Goal: Task Accomplishment & Management: Complete application form

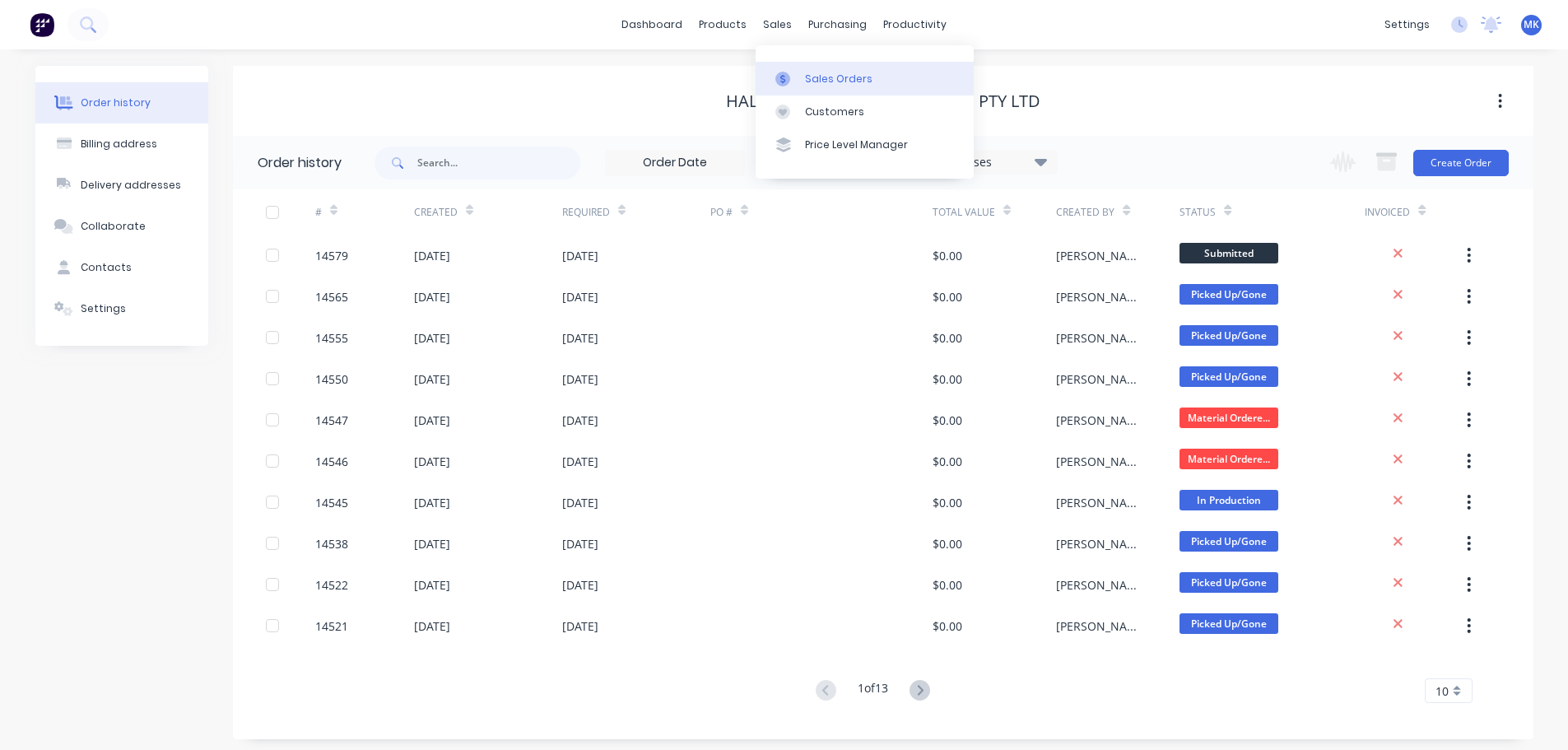
click at [799, 74] on div at bounding box center [787, 80] width 24 height 15
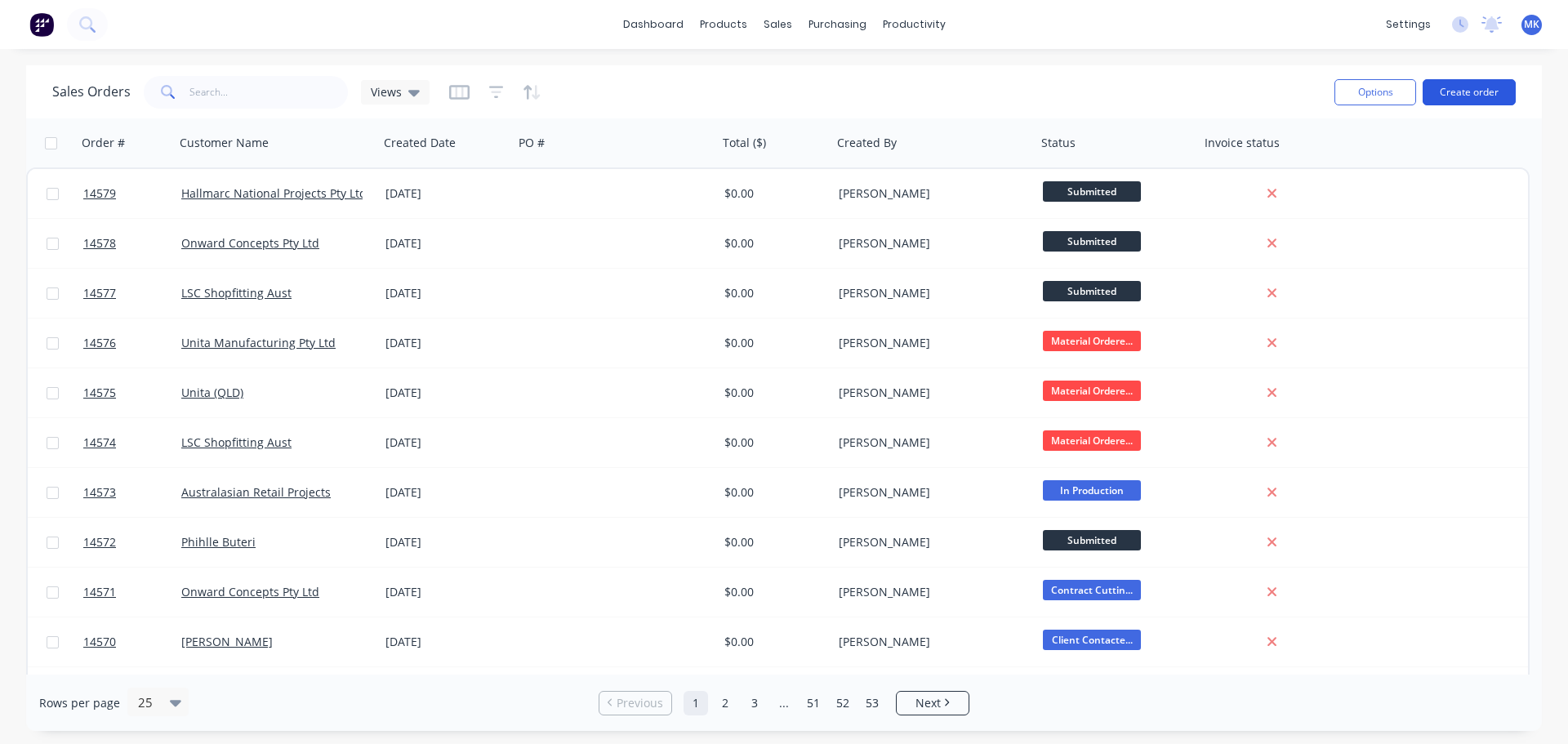
click at [1472, 92] on button "Create order" at bounding box center [1470, 92] width 93 height 26
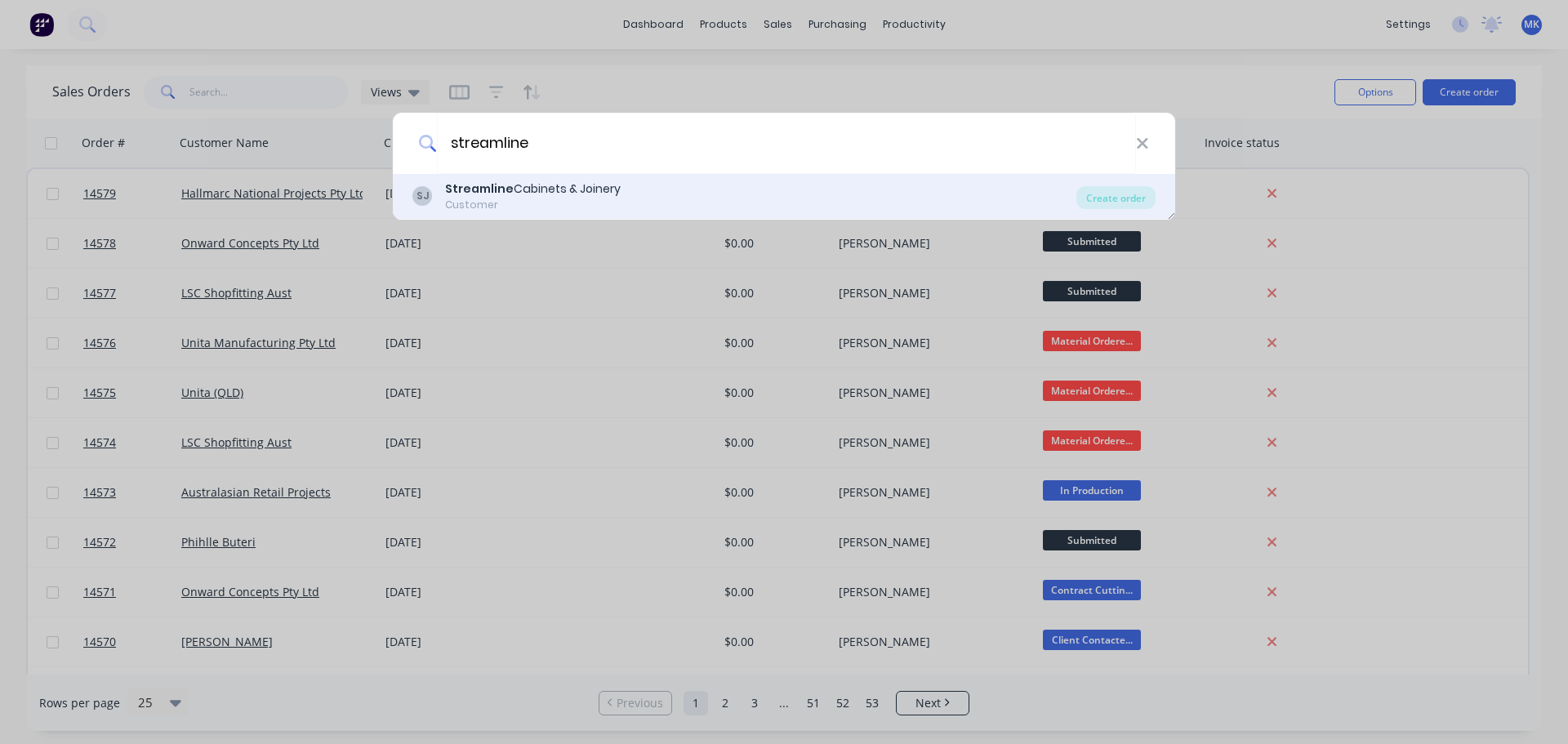
type input "streamline"
click at [677, 200] on div "SJ Streamline Cabinets & Joinery Customer" at bounding box center [744, 196] width 664 height 32
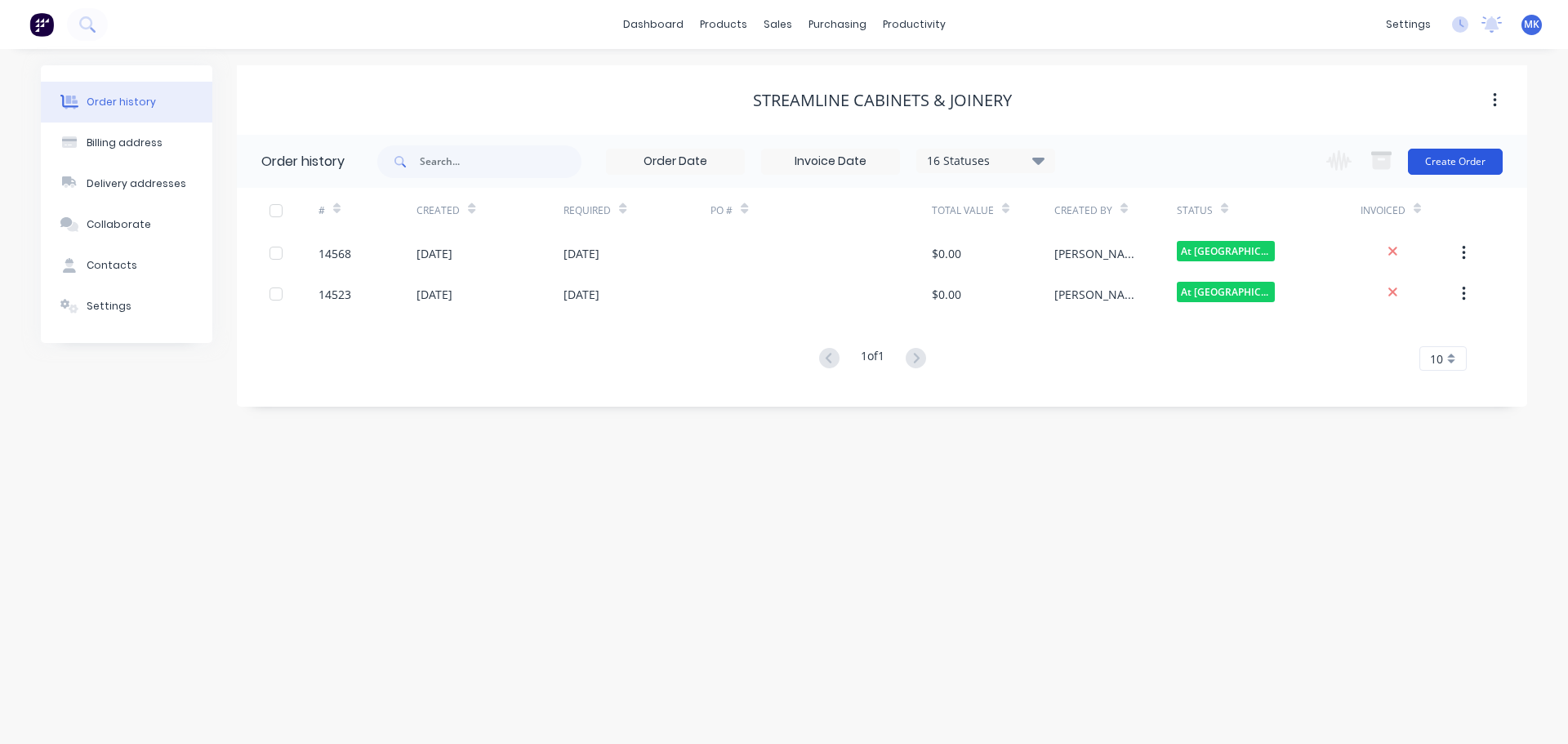
click at [1479, 163] on button "Create Order" at bounding box center [1456, 162] width 95 height 26
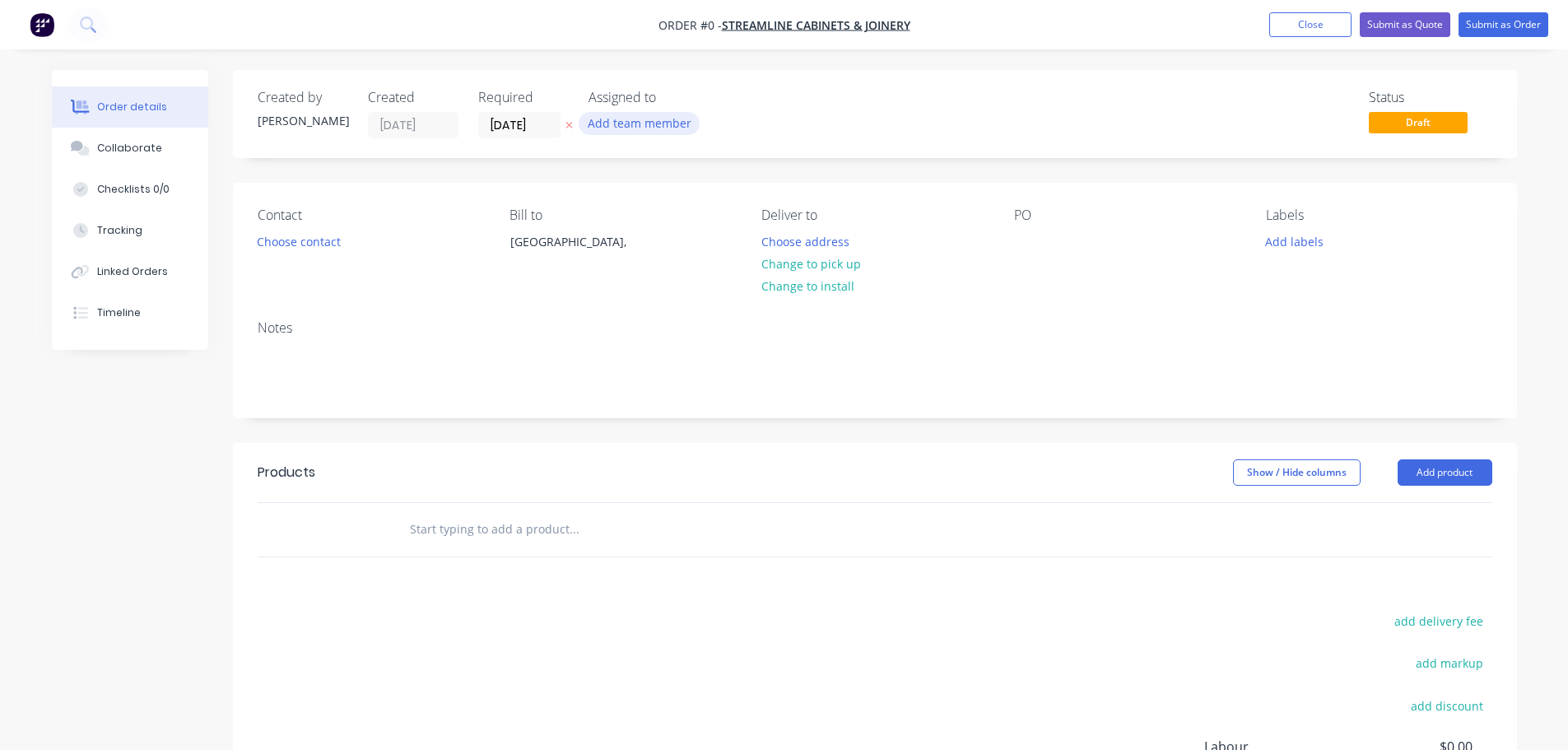
click at [656, 125] on button "Add team member" at bounding box center [638, 124] width 121 height 22
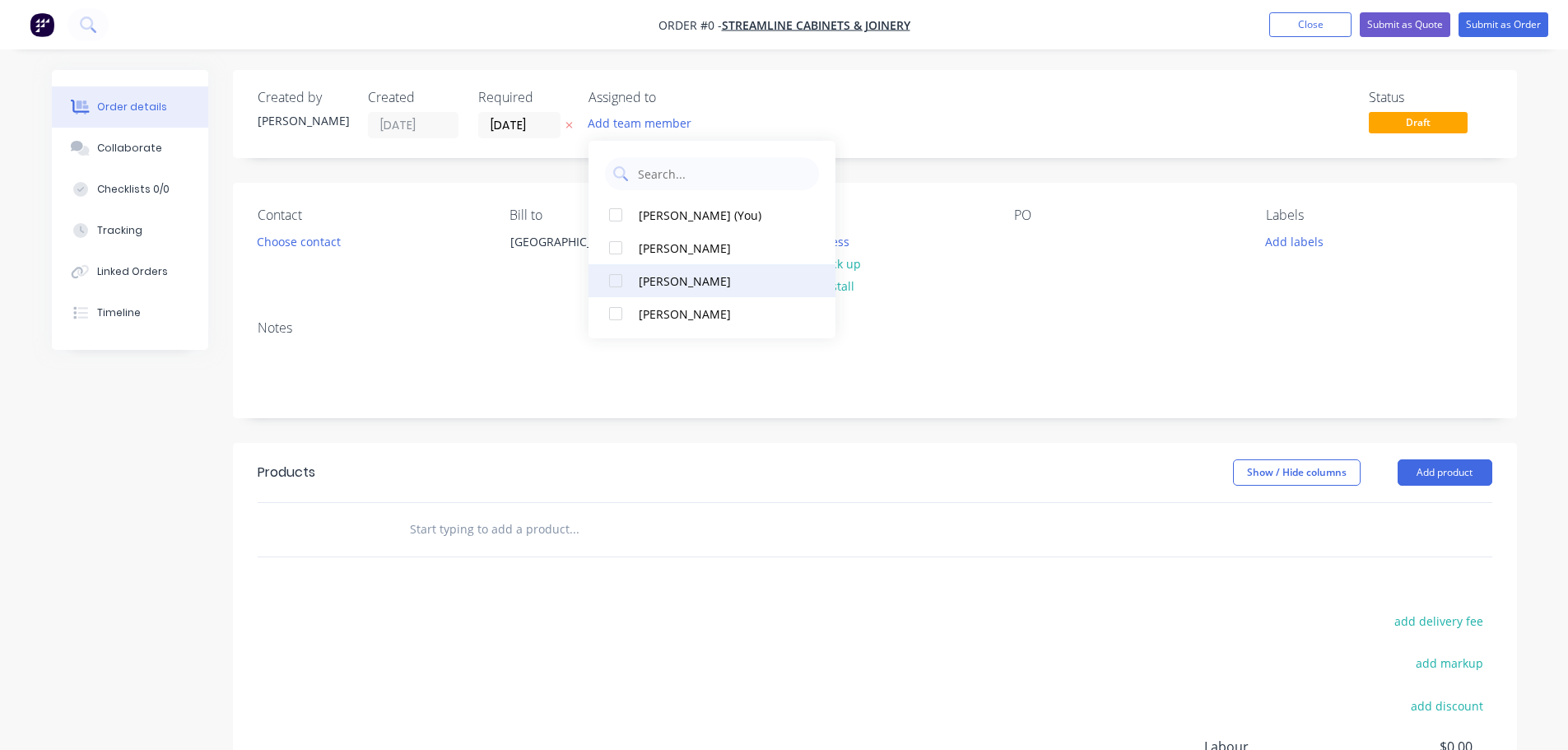
click at [658, 285] on div "[PERSON_NAME]" at bounding box center [721, 281] width 165 height 17
click at [317, 257] on div "Order details Collaborate Checklists 0/0 Tracking Linked Orders Timeline Order …" at bounding box center [784, 523] width 1498 height 907
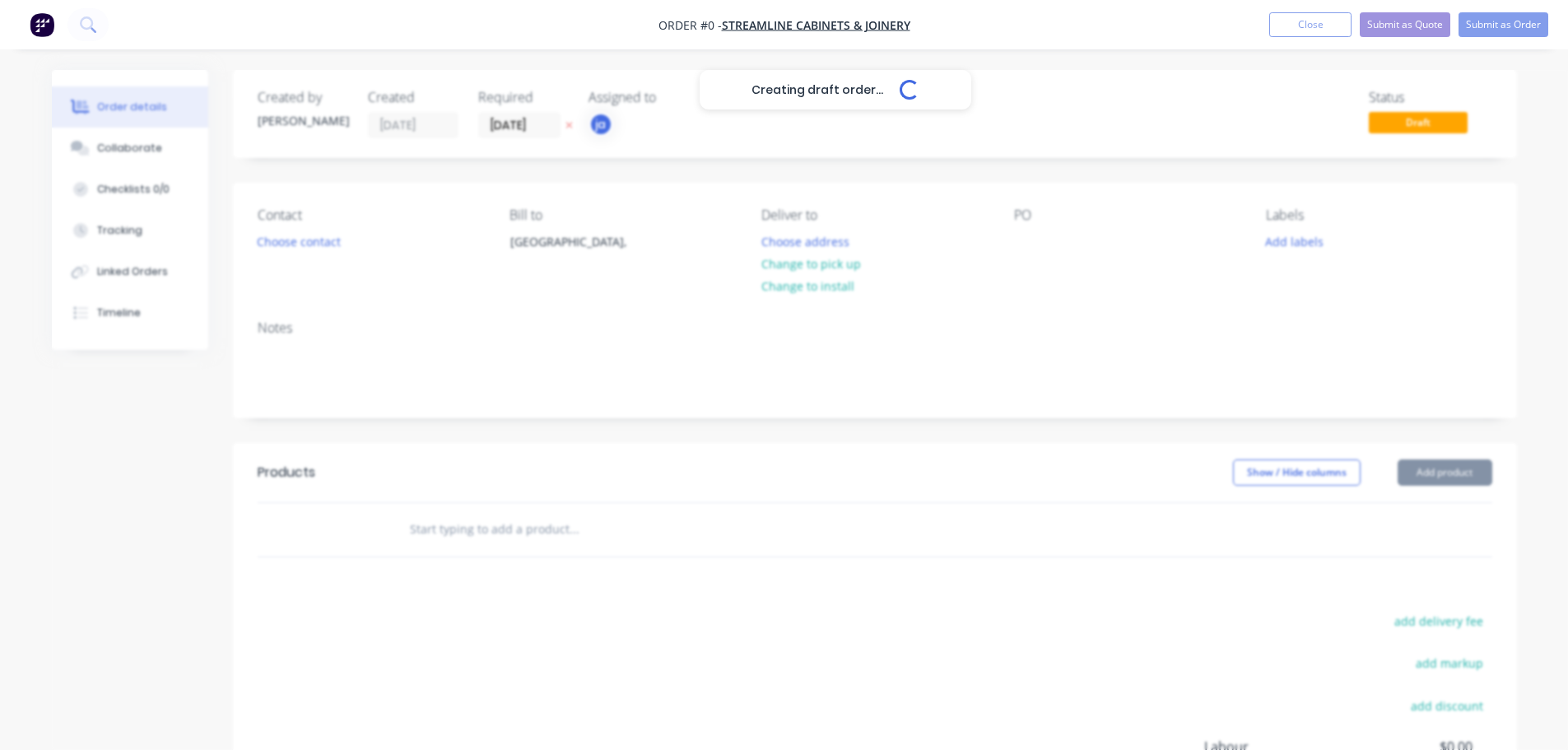
click at [311, 253] on div "Creating draft order... Loading..." at bounding box center [835, 445] width 1568 height 750
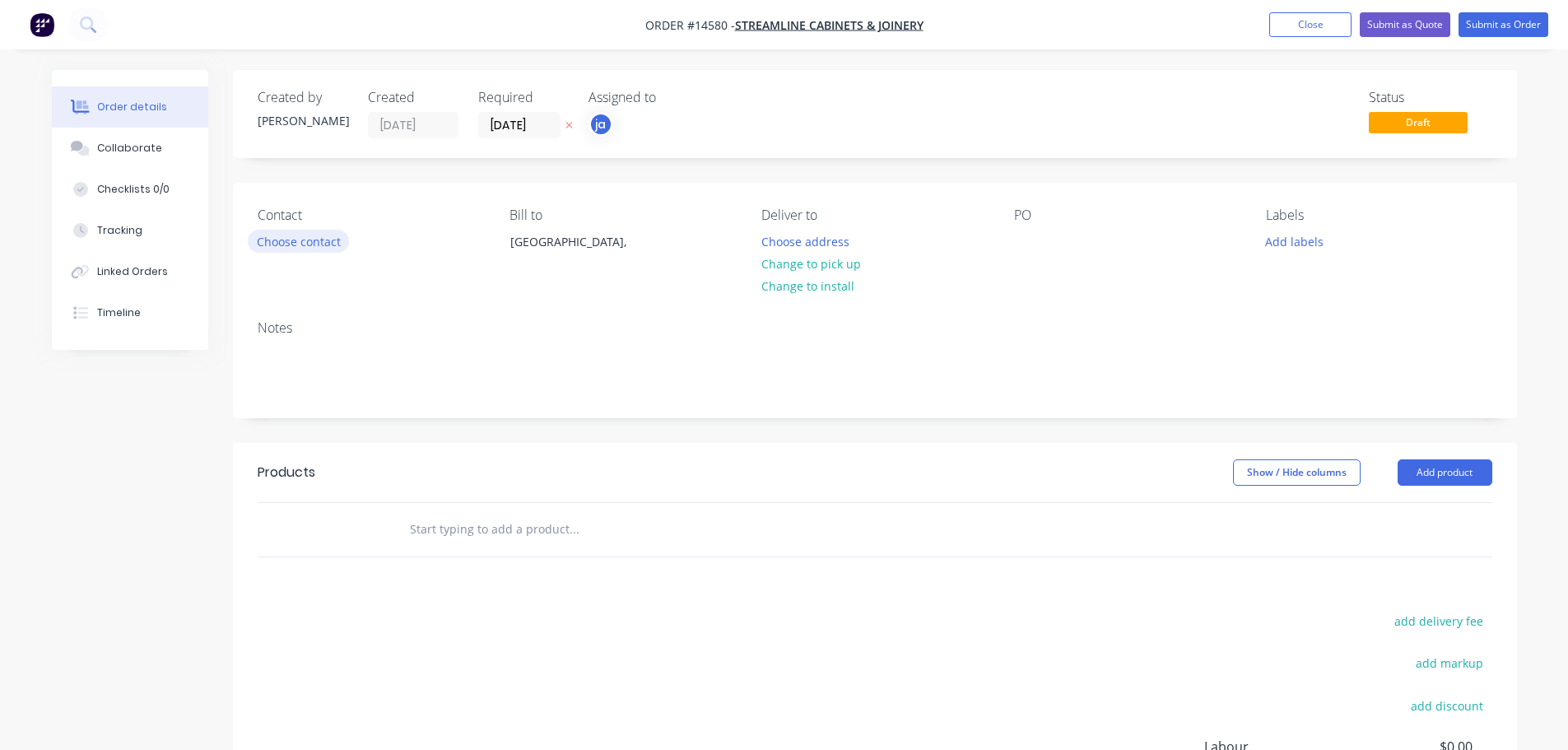
click at [301, 244] on button "Choose contact" at bounding box center [299, 241] width 101 height 22
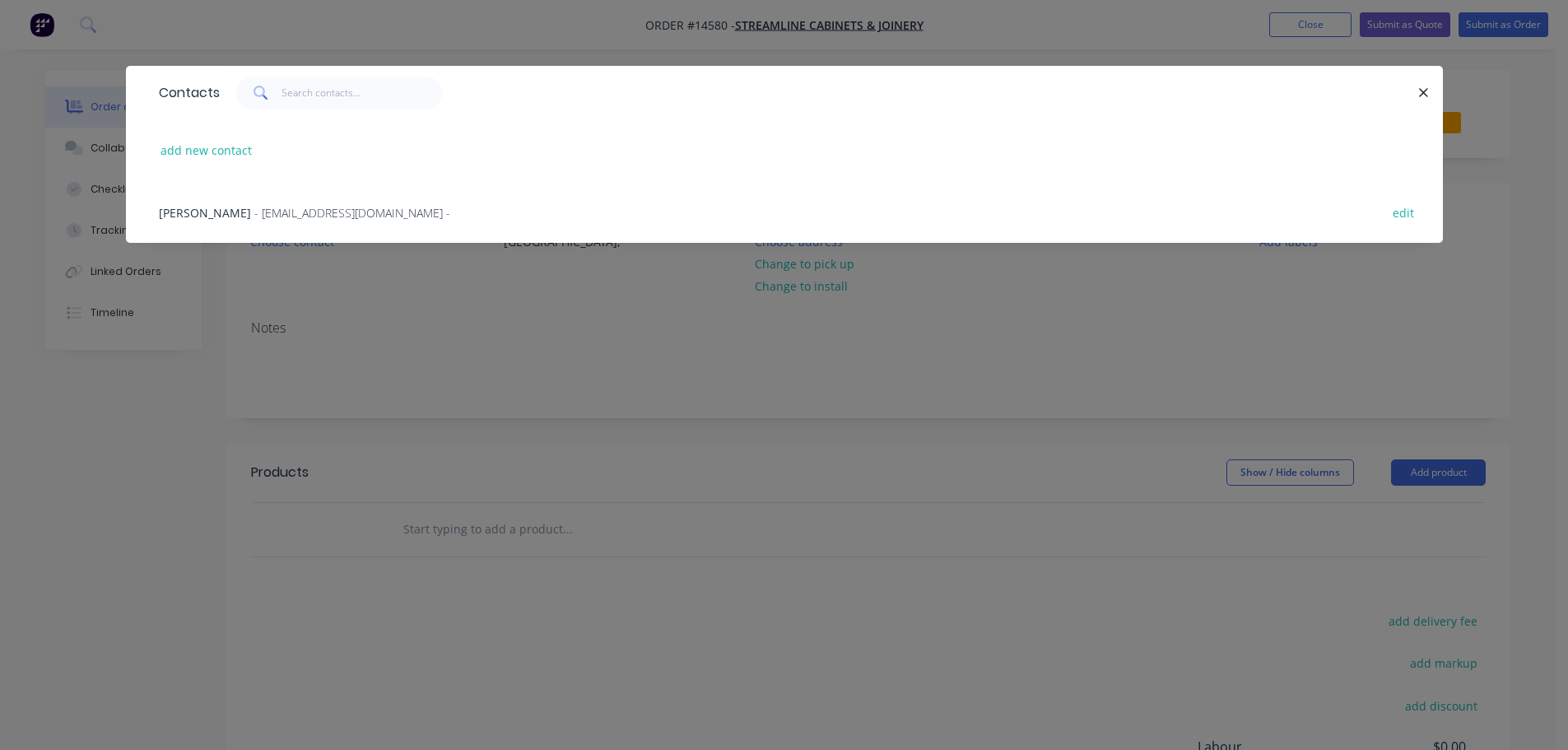
click at [274, 212] on span "- [EMAIL_ADDRESS][DOMAIN_NAME] -" at bounding box center [352, 213] width 196 height 16
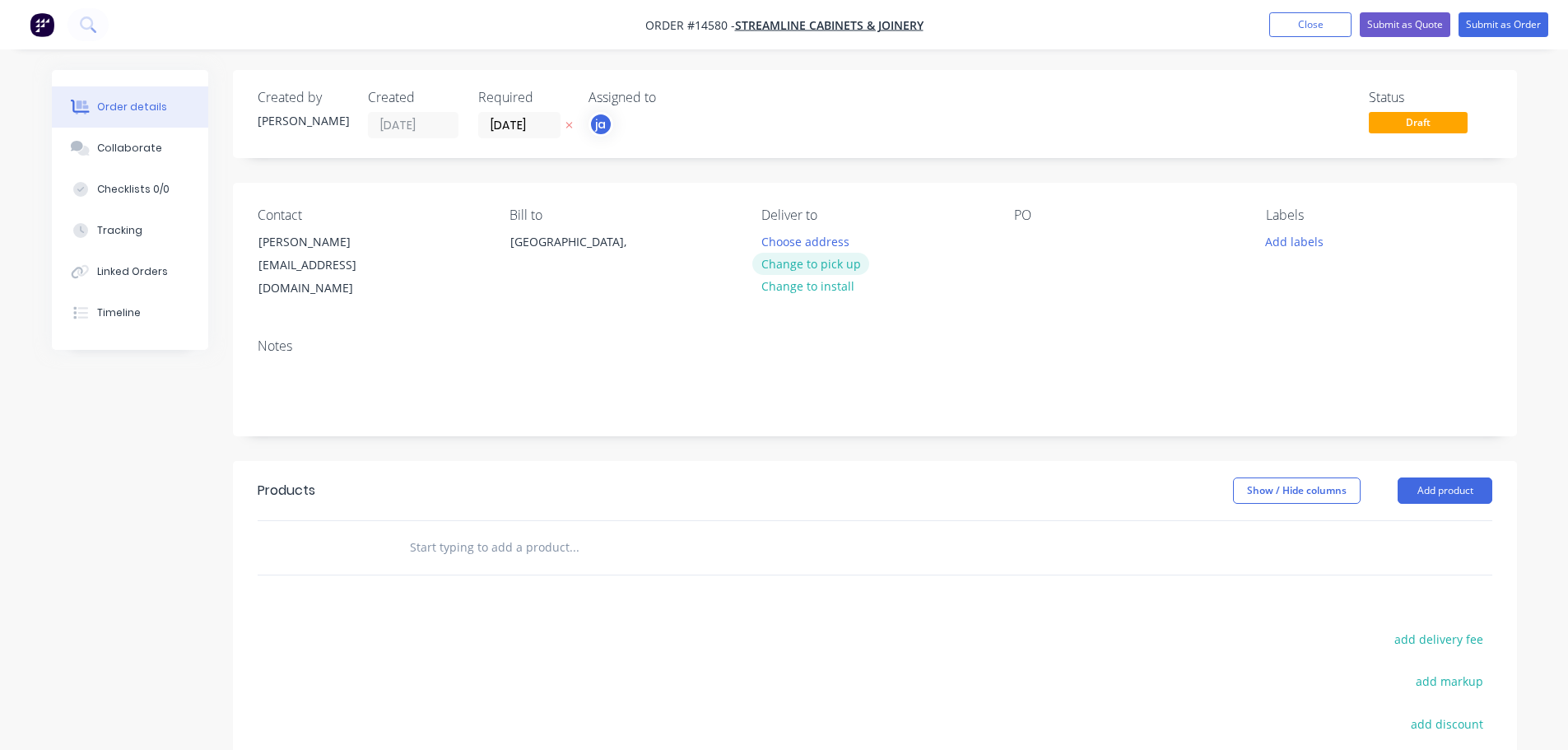
click at [781, 266] on button "Change to pick up" at bounding box center [811, 264] width 117 height 22
click at [1302, 246] on button "Add labels" at bounding box center [1295, 241] width 76 height 22
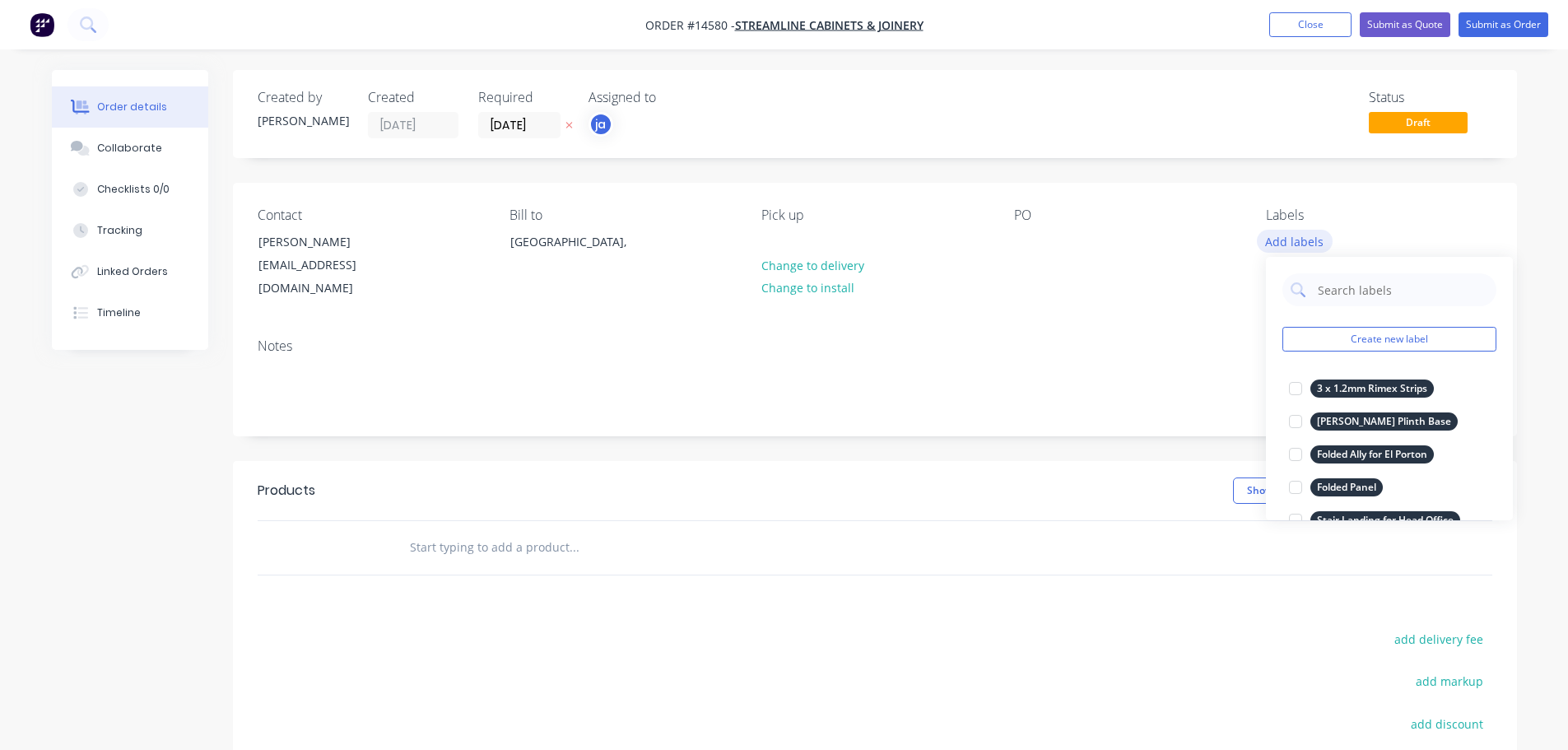
click at [1374, 332] on button "Create new label" at bounding box center [1389, 339] width 214 height 24
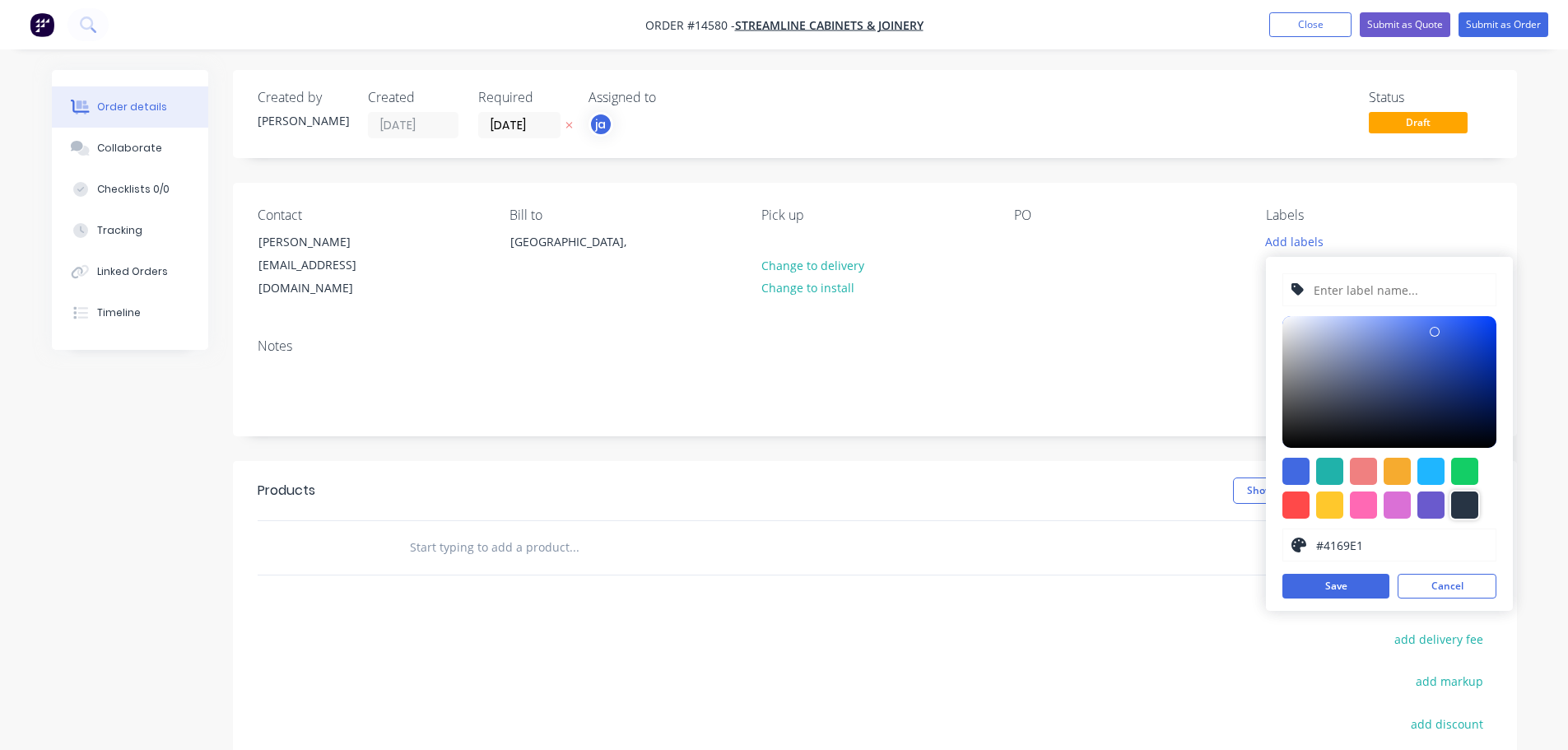
drag, startPoint x: 1465, startPoint y: 506, endPoint x: 1415, endPoint y: 378, distance: 137.4
click at [1464, 504] on div at bounding box center [1464, 505] width 27 height 27
type input "#273444"
click at [1363, 297] on input "text" at bounding box center [1399, 289] width 175 height 31
paste input "2 x Extra Brass Flat Bar"
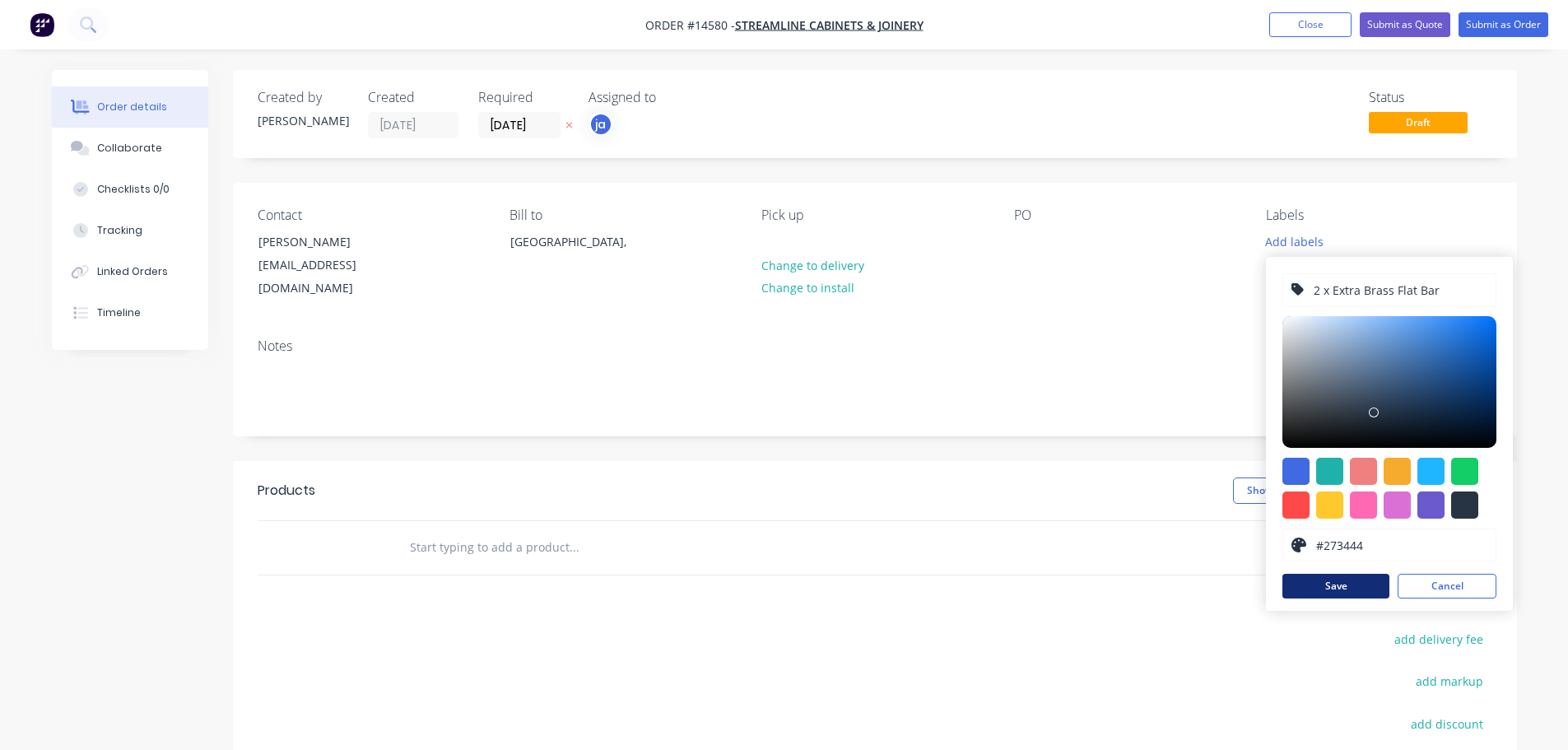
type input "2 x Extra Brass Flat Bar"
drag, startPoint x: 1326, startPoint y: 586, endPoint x: 474, endPoint y: 543, distance: 853.1
click at [1325, 586] on button "Save" at bounding box center [1336, 586] width 107 height 24
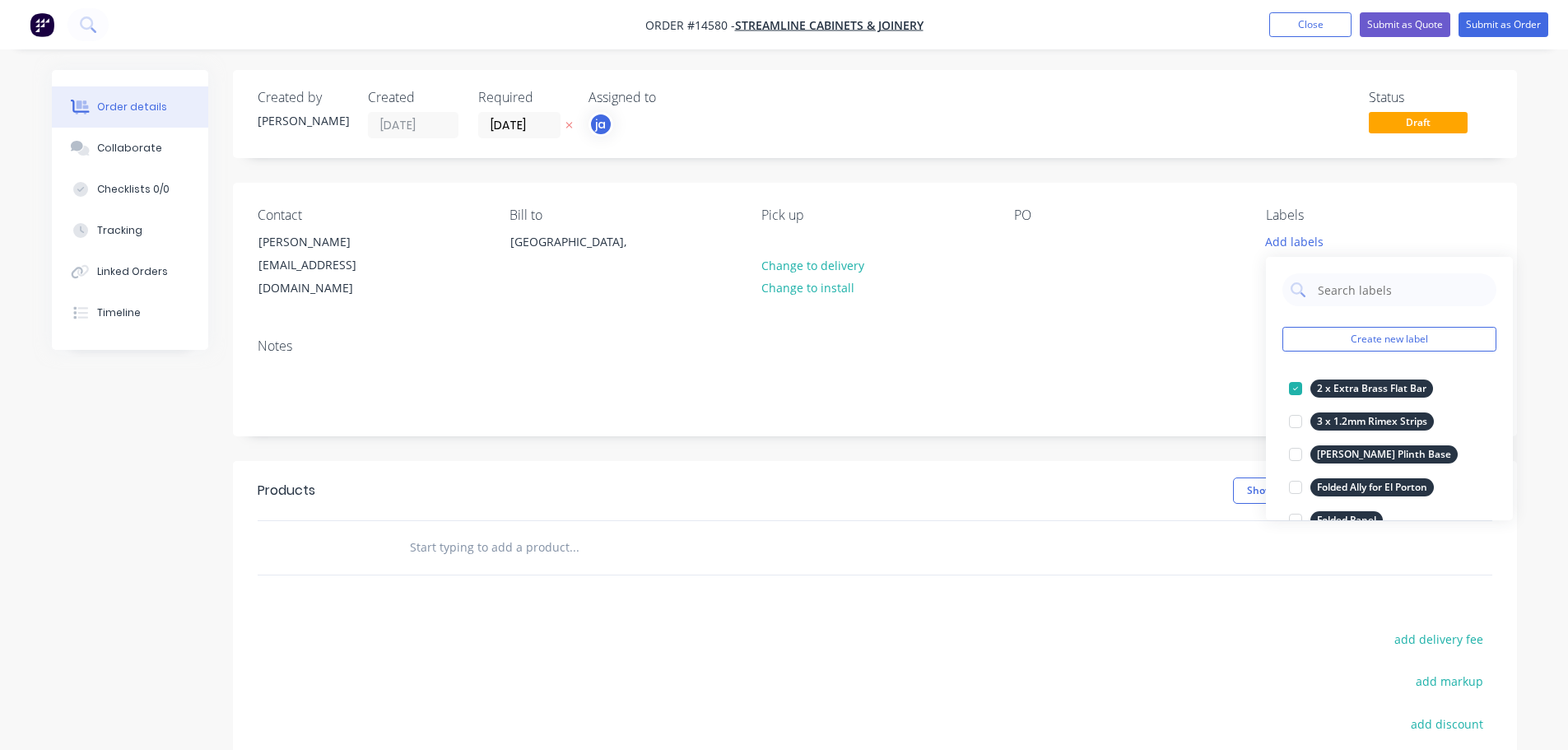
click at [458, 537] on input "text" at bounding box center [574, 547] width 330 height 33
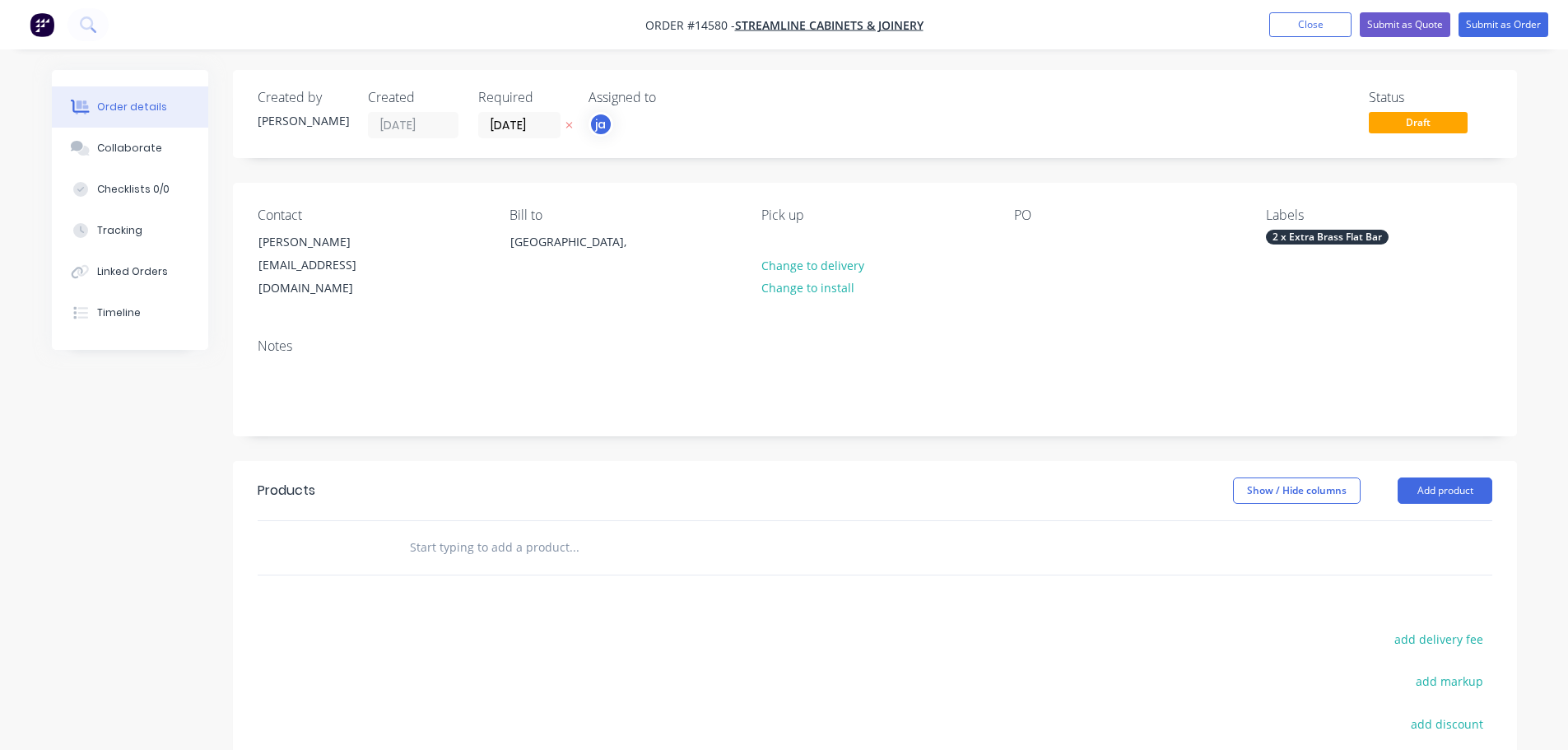
paste input "2 x Extra Brass Flat Bar"
type input "2 x Extra Brass Flat Bar"
click at [526, 583] on button "Add 2 x Extra Brass Flat Bar to order" at bounding box center [663, 610] width 494 height 52
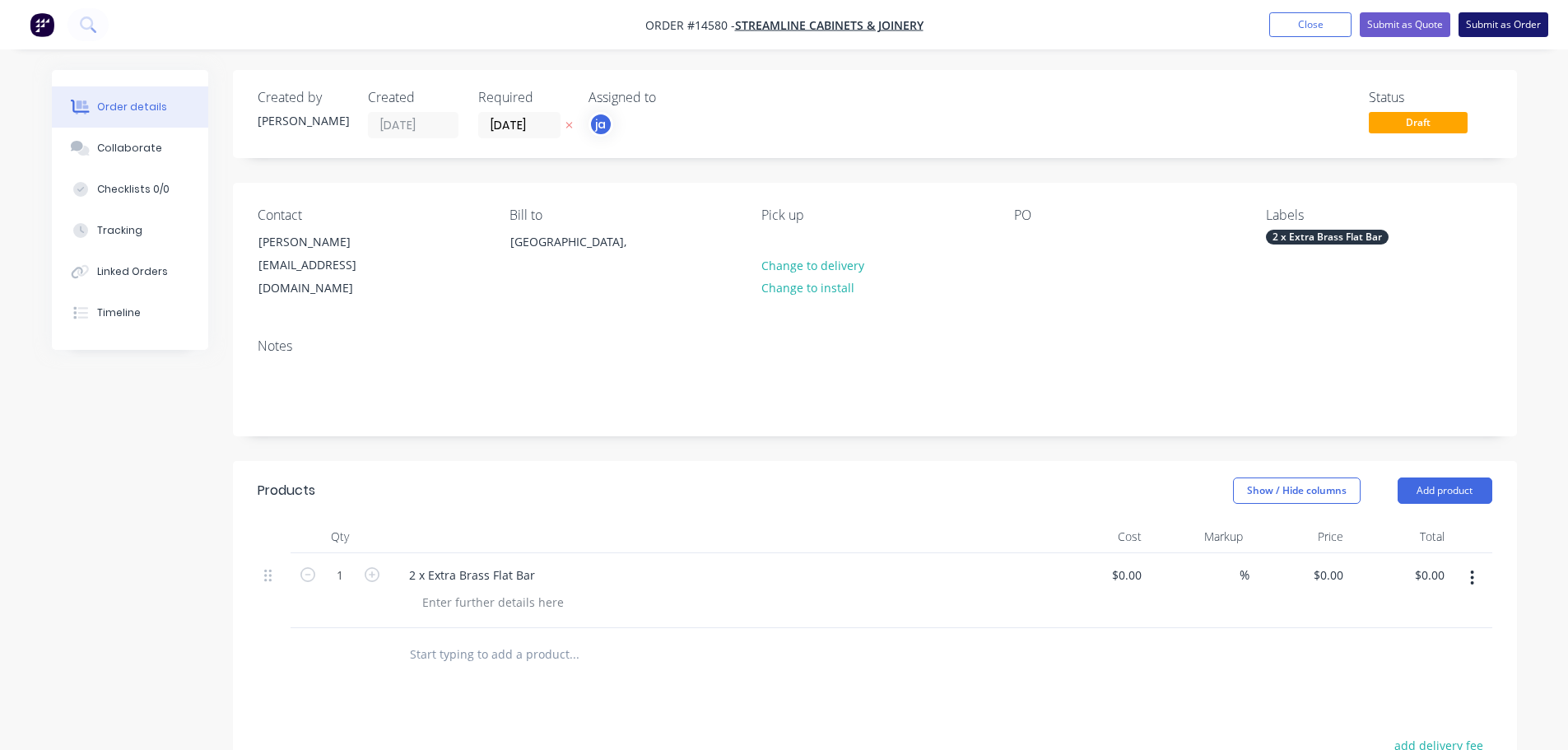
click at [1486, 36] on button "Submit as Order" at bounding box center [1503, 24] width 90 height 24
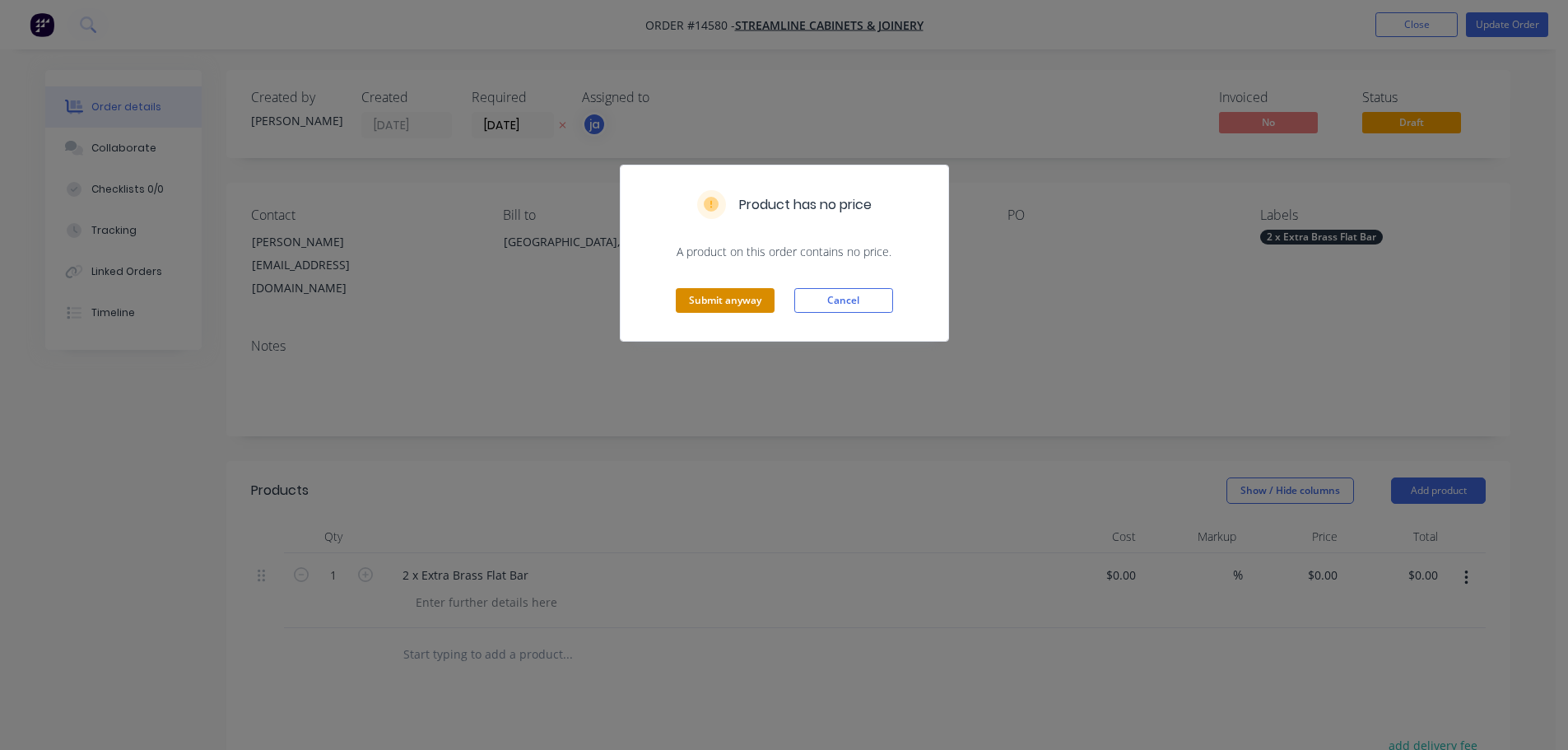
click at [733, 301] on button "Submit anyway" at bounding box center [725, 301] width 99 height 24
